Goal: Transaction & Acquisition: Book appointment/travel/reservation

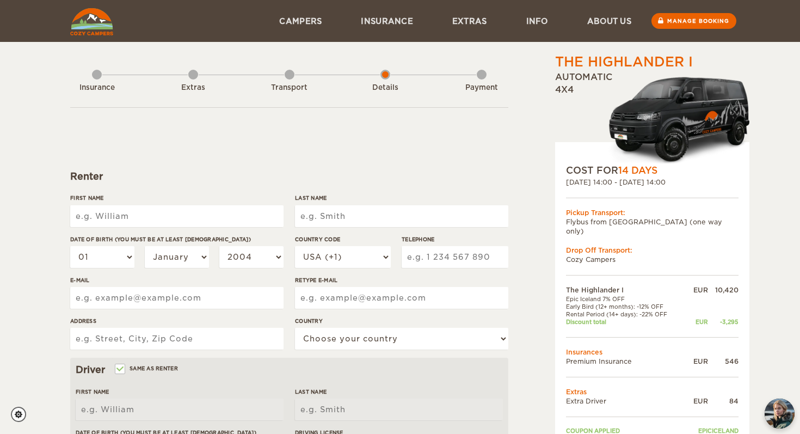
click at [208, 220] on input "First Name" at bounding box center [176, 216] width 213 height 22
type input "[PERSON_NAME]"
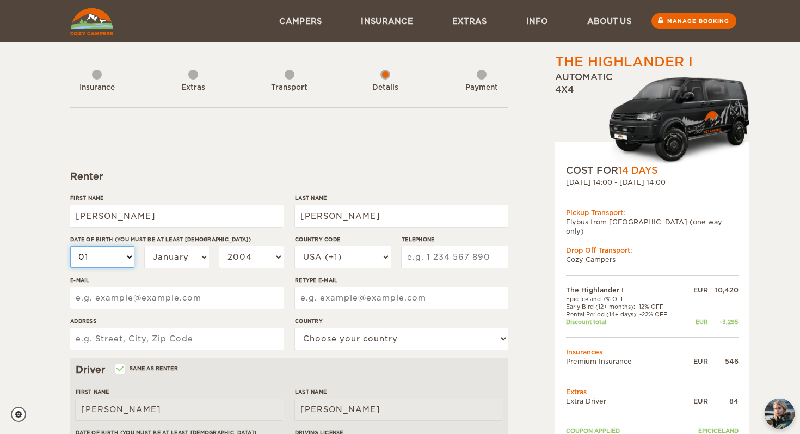
click at [115, 254] on select "01 02 03 04 05 06 07 08 09 10 11 12 13 14 15 16 17 18 19 20 21 22 23 24 25 26 2…" at bounding box center [102, 257] width 64 height 22
select select "03"
click at [70, 246] on select "01 02 03 04 05 06 07 08 09 10 11 12 13 14 15 16 17 18 19 20 21 22 23 24 25 26 2…" at bounding box center [102, 257] width 64 height 22
select select "03"
click at [183, 263] on select "January February March April May June July August September October November De…" at bounding box center [177, 257] width 64 height 22
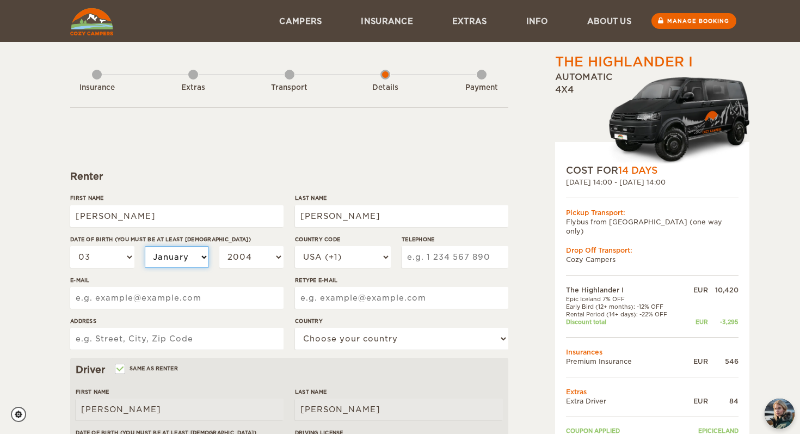
select select "03"
click at [145, 246] on select "January February March April May June July August September October November De…" at bounding box center [177, 257] width 64 height 22
select select "03"
click at [258, 263] on select "2004 2003 2002 2001 2000 1999 1998 1997 1996 1995 1994 1993 1992 1991 1990 1989…" at bounding box center [251, 257] width 64 height 22
select select "2000"
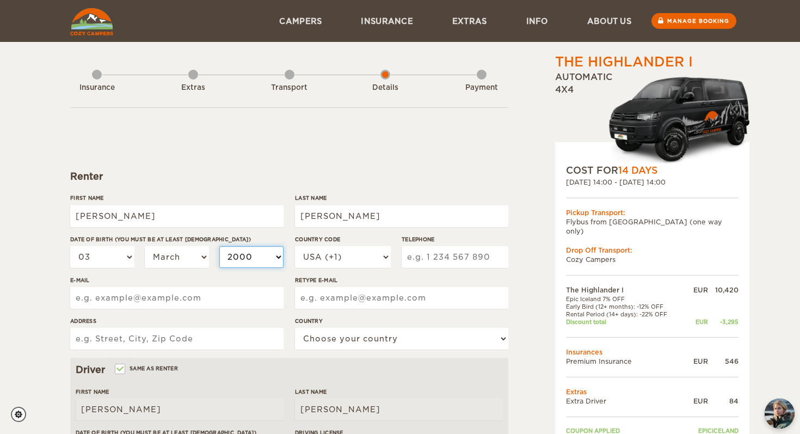
click at [219, 246] on select "2004 2003 2002 2001 2000 1999 1998 1997 1996 1995 1994 1993 1992 1991 1990 1989…" at bounding box center [251, 257] width 64 height 22
select select "2000"
click at [175, 214] on input "[PERSON_NAME]" at bounding box center [176, 216] width 213 height 22
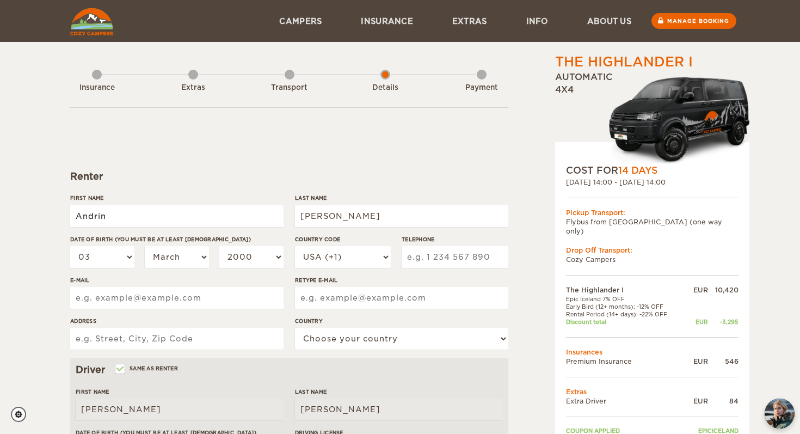
type input "Andrin"
type input "Iberl"
click at [355, 265] on select "USA (+1) [GEOGRAPHIC_DATA] (+44) [GEOGRAPHIC_DATA] (+49) [GEOGRAPHIC_DATA] (+21…" at bounding box center [343, 257] width 96 height 22
type input "Iberl"
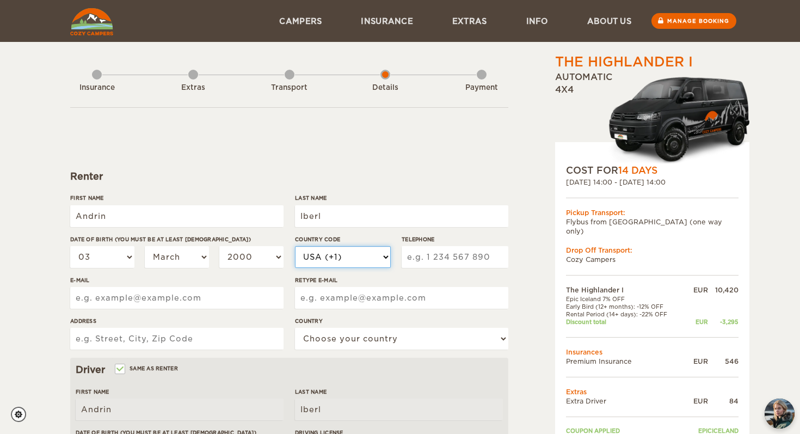
select select "41"
click at [295, 246] on select "USA (+1) [GEOGRAPHIC_DATA] (+44) [GEOGRAPHIC_DATA] (+49) [GEOGRAPHIC_DATA] (+21…" at bounding box center [343, 257] width 96 height 22
click at [459, 256] on input "Telephone" at bounding box center [455, 257] width 107 height 22
type input "799630638"
click at [151, 305] on input "E-mail" at bounding box center [176, 298] width 213 height 22
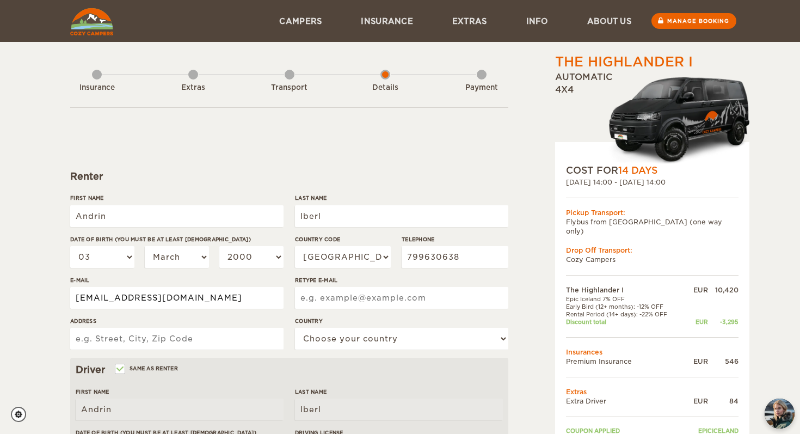
type input "[EMAIL_ADDRESS][DOMAIN_NAME]"
type input "andrin.m@rroni.ch"
click at [118, 342] on input "Address" at bounding box center [176, 339] width 213 height 22
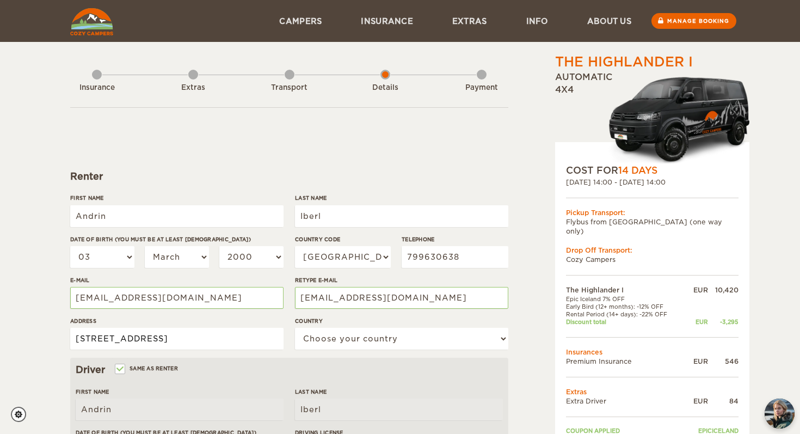
type input "Leutschenbachstrasse 30"
click at [337, 336] on select "Choose your country United States United Kingdom Germany Afghanistan Albania Al…" at bounding box center [401, 339] width 213 height 22
select select "202"
click at [295, 328] on select "Choose your country United States United Kingdom Germany Afghanistan Albania Al…" at bounding box center [401, 339] width 213 height 22
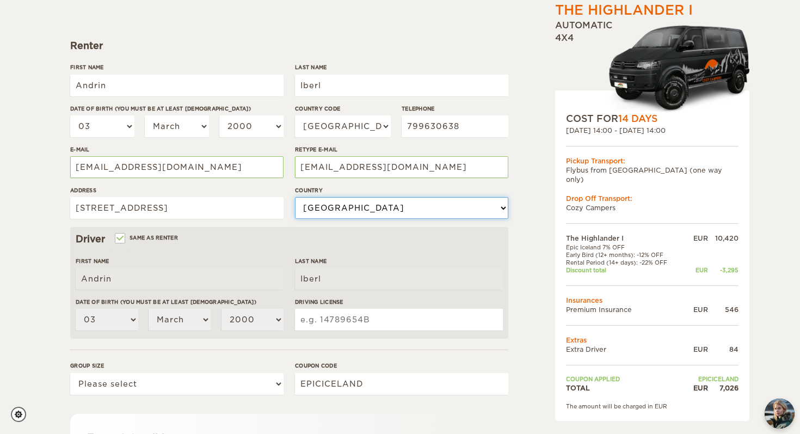
scroll to position [159, 0]
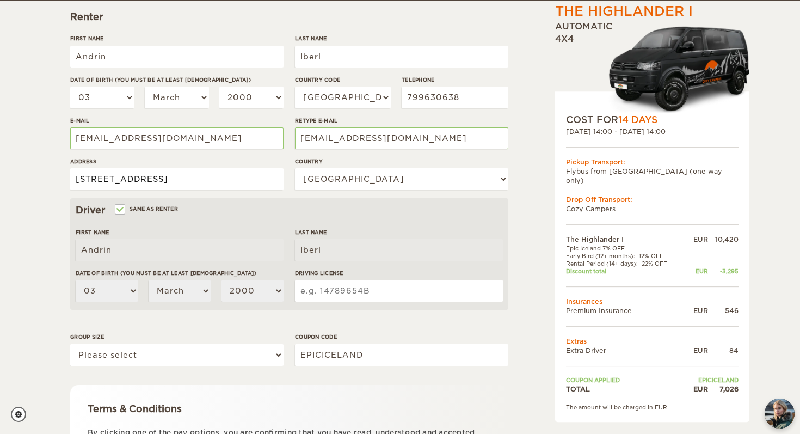
click at [205, 179] on input "Leutschenbachstrasse 30" at bounding box center [176, 179] width 213 height 22
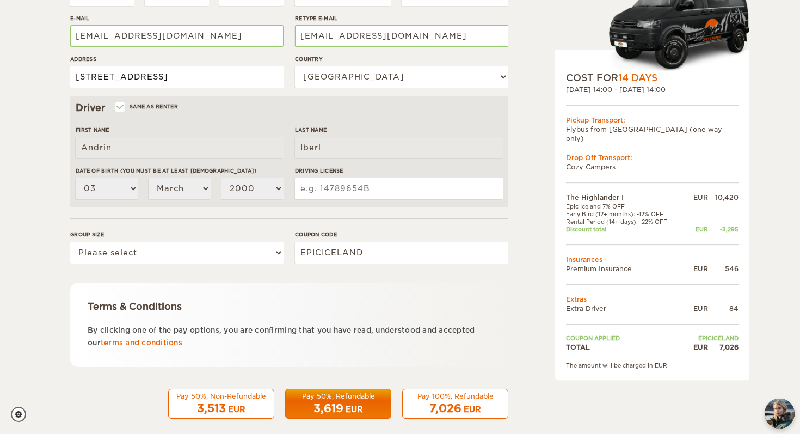
scroll to position [274, 0]
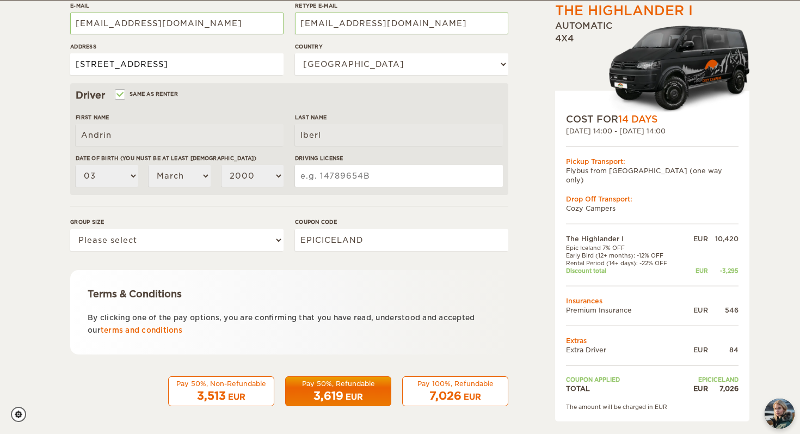
type input "Leutschenbachstrasse 30, 8055 Zürich"
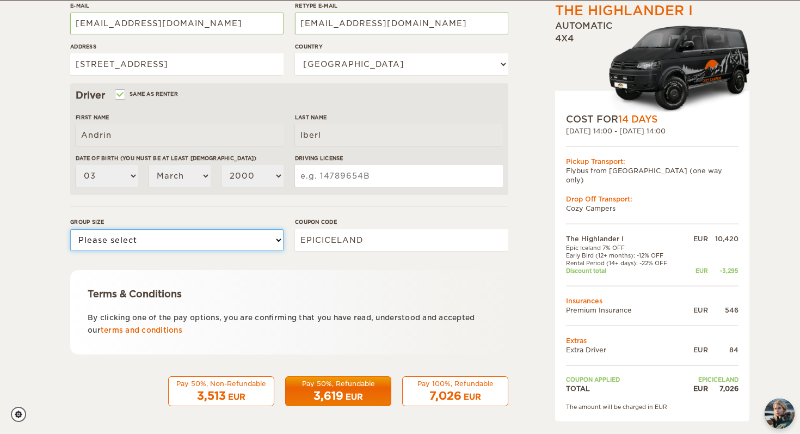
click at [260, 246] on select "Please select 1 2" at bounding box center [176, 240] width 213 height 22
select select "2"
click at [70, 229] on select "Please select 1 2" at bounding box center [176, 240] width 213 height 22
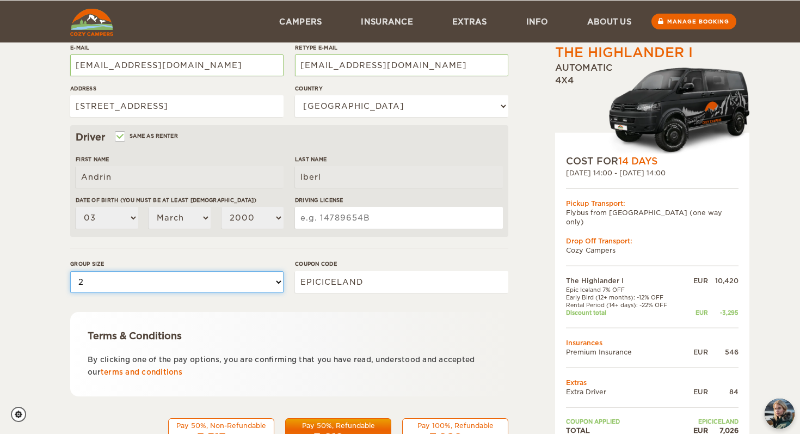
scroll to position [231, 0]
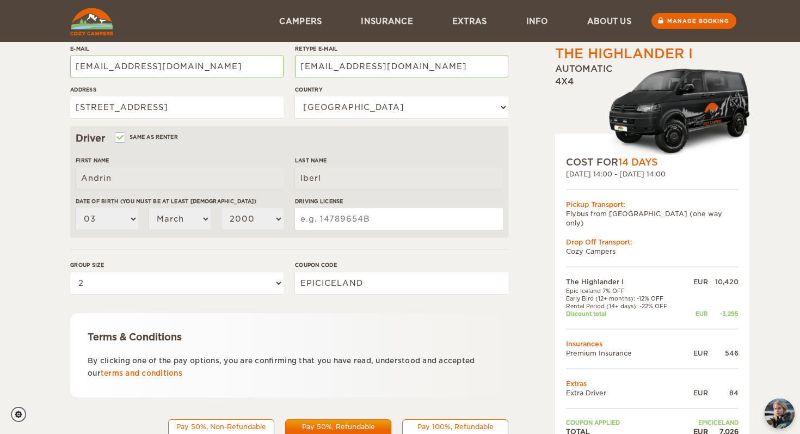
click at [347, 215] on input "Driving License" at bounding box center [399, 219] width 208 height 22
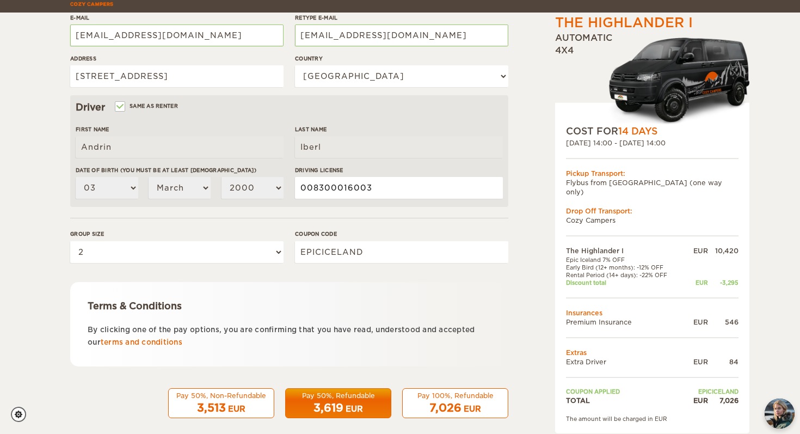
scroll to position [274, 0]
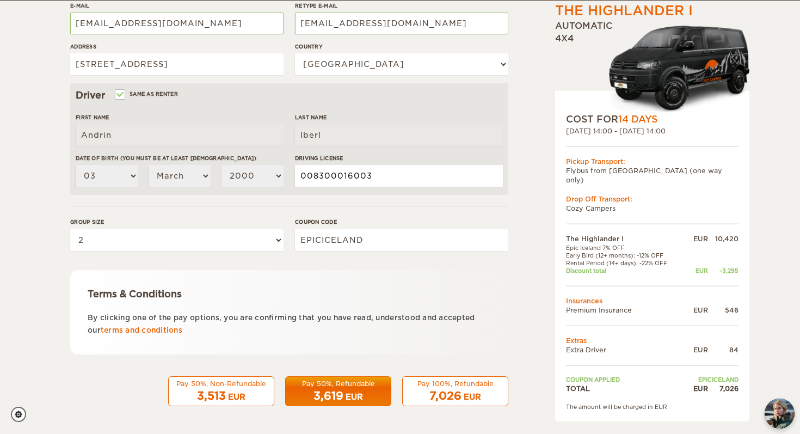
type input "008300016003"
click at [339, 391] on span "3,619" at bounding box center [328, 395] width 30 height 13
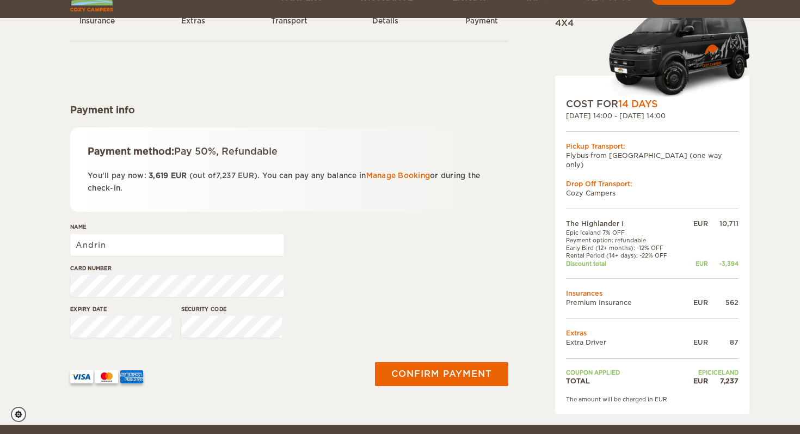
scroll to position [86, 0]
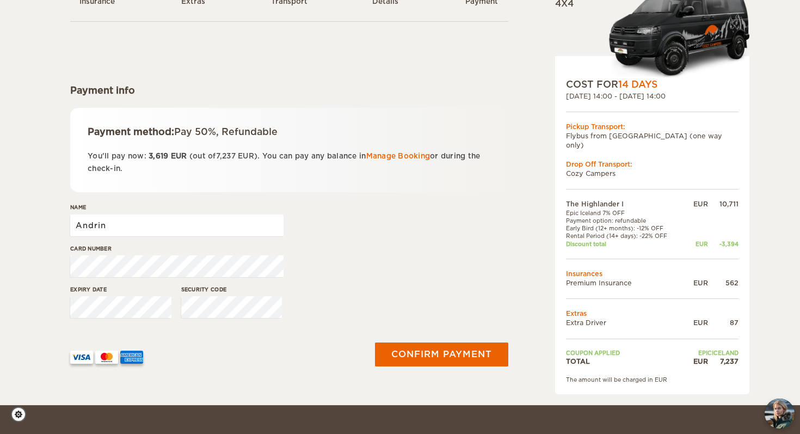
click at [206, 223] on input "Andrin" at bounding box center [176, 225] width 213 height 22
type input "[PERSON_NAME]"
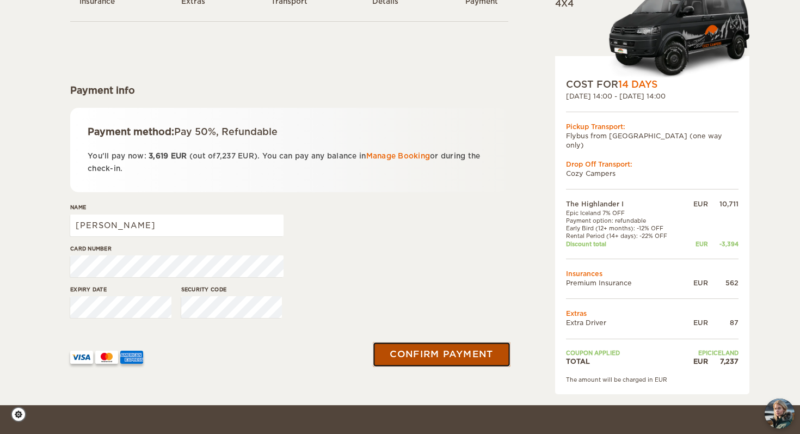
click at [441, 351] on button "Confirm payment" at bounding box center [441, 354] width 137 height 24
